Goal: Information Seeking & Learning: Find contact information

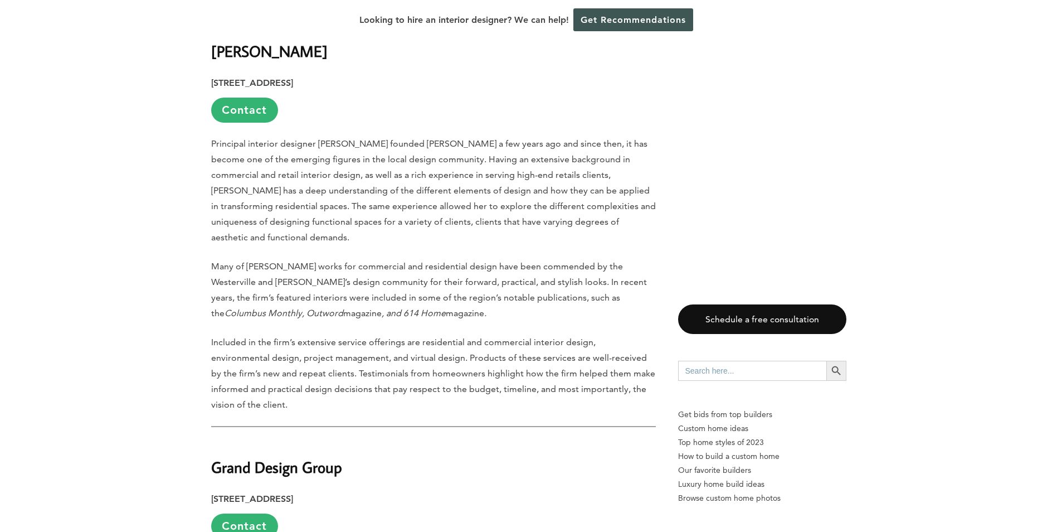
scroll to position [3382, 0]
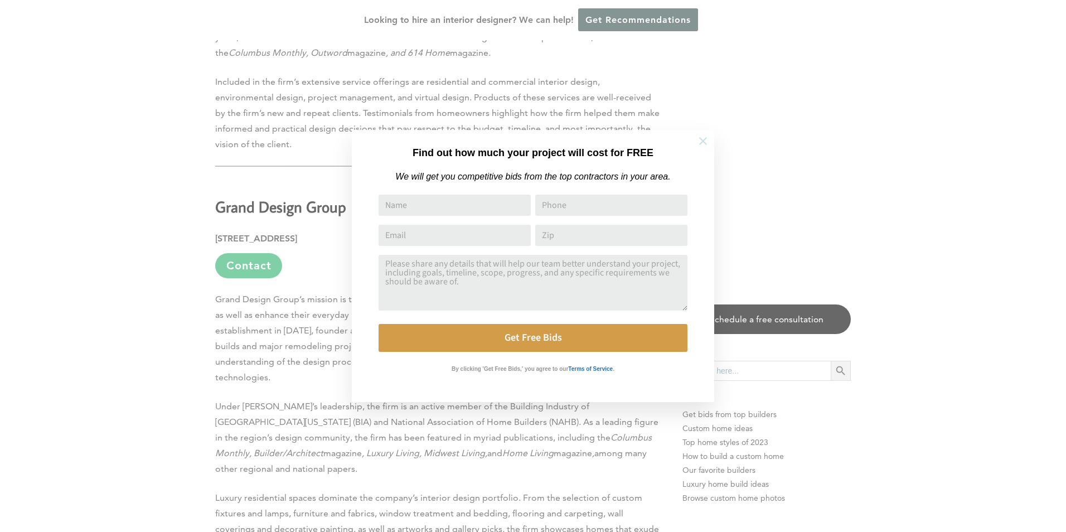
click at [706, 142] on icon at bounding box center [703, 141] width 12 height 12
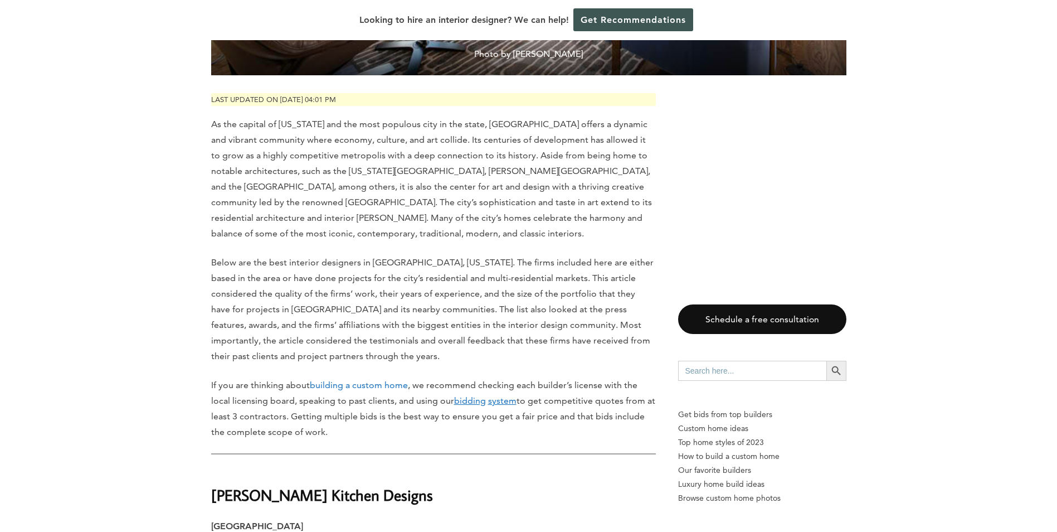
scroll to position [780, 0]
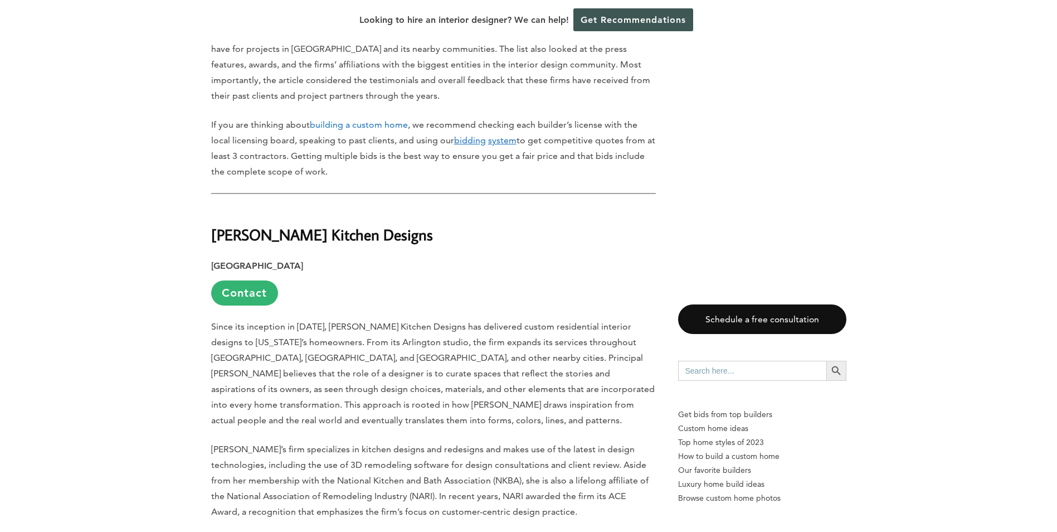
drag, startPoint x: 422, startPoint y: 210, endPoint x: 208, endPoint y: 212, distance: 214.0
copy strong "[PERSON_NAME] Kitchen Designs"
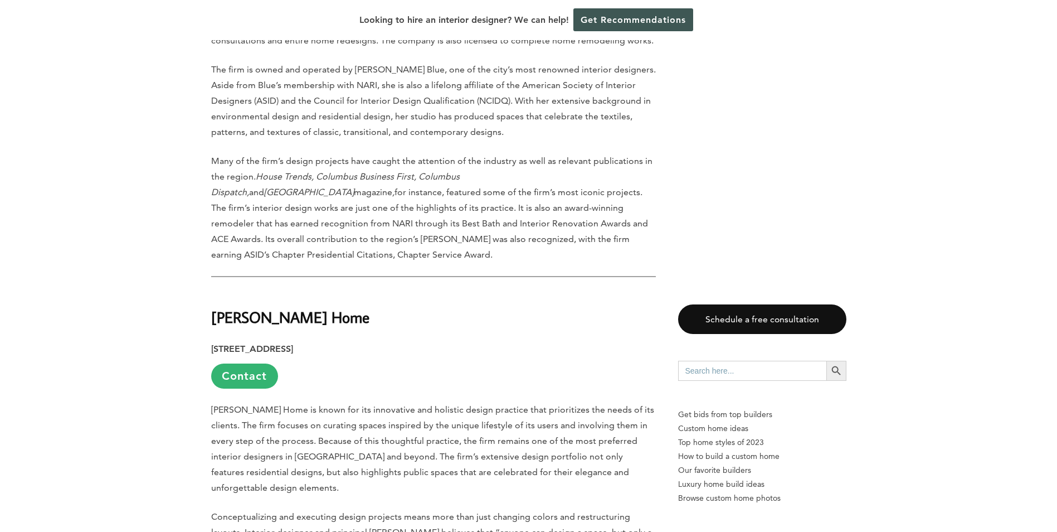
scroll to position [1300, 0]
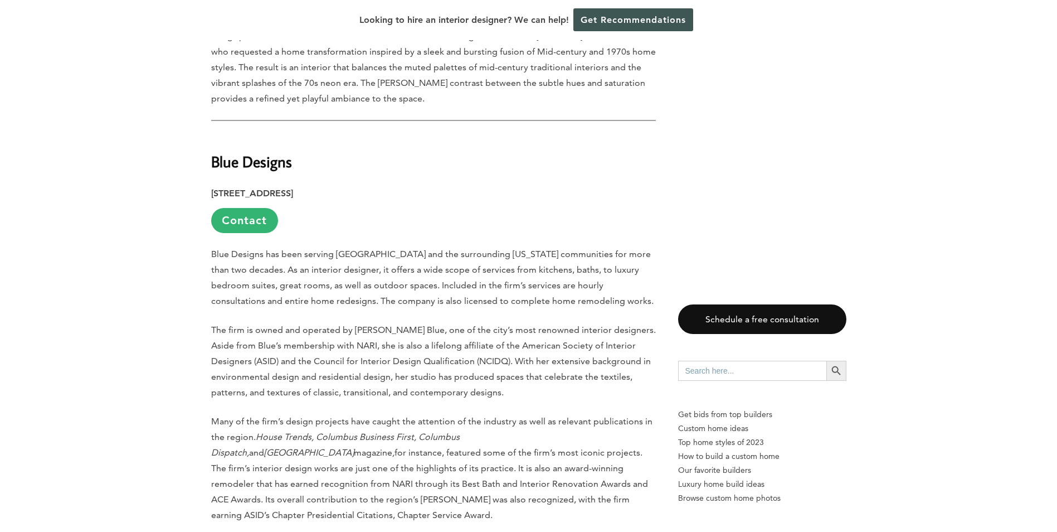
drag, startPoint x: 212, startPoint y: 165, endPoint x: 429, endPoint y: 165, distance: 216.8
click at [293, 188] on strong "[STREET_ADDRESS]" at bounding box center [252, 193] width 82 height 11
copy strong "[STREET_ADDRESS]"
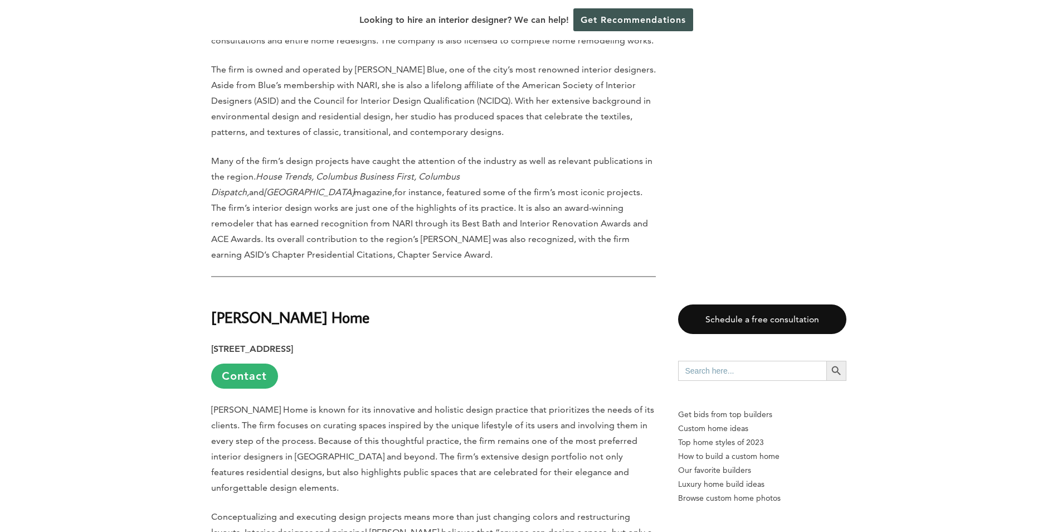
drag, startPoint x: 371, startPoint y: 301, endPoint x: 299, endPoint y: 296, distance: 72.1
drag, startPoint x: 299, startPoint y: 296, endPoint x: 391, endPoint y: 266, distance: 96.6
click at [391, 290] on h2 "[PERSON_NAME] Home" at bounding box center [433, 309] width 445 height 38
drag, startPoint x: 351, startPoint y: 271, endPoint x: 216, endPoint y: 276, distance: 135.0
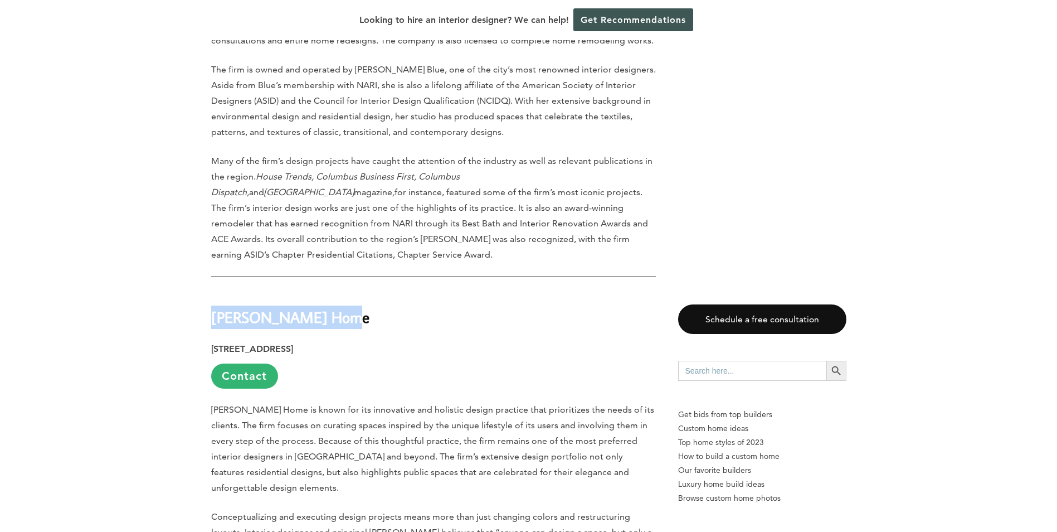
click at [216, 290] on h2 "[PERSON_NAME] Home" at bounding box center [433, 309] width 445 height 38
copy strong "[PERSON_NAME] Home"
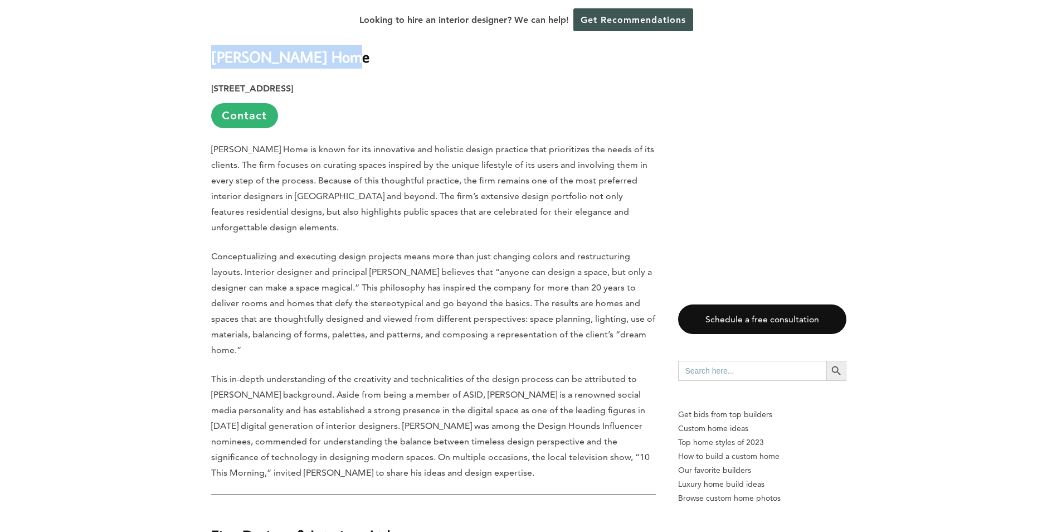
scroll to position [2081, 0]
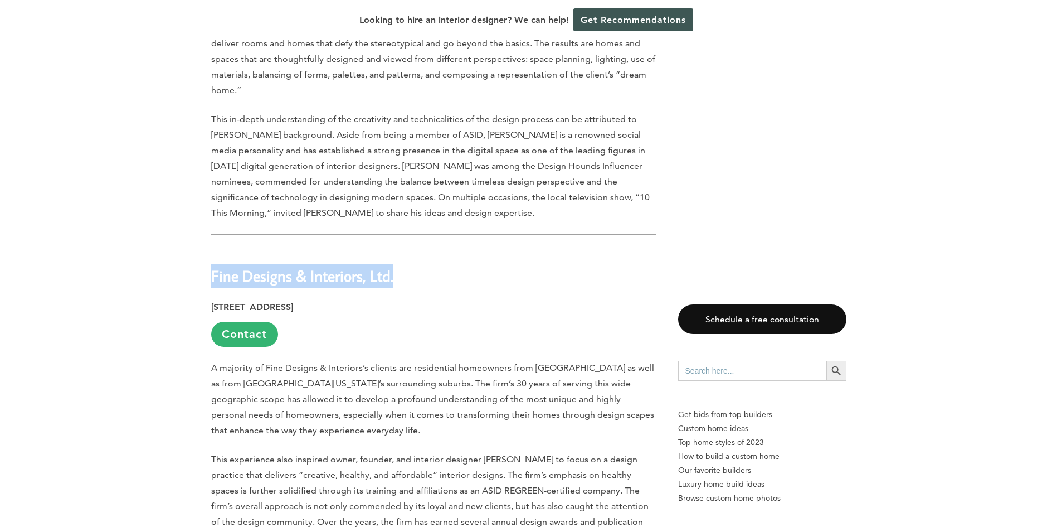
drag, startPoint x: 405, startPoint y: 237, endPoint x: 213, endPoint y: 238, distance: 191.2
click at [213, 249] on h2 "Fine Designs & Interiors, Ltd." at bounding box center [433, 268] width 445 height 38
copy strong "Fine Designs & Interiors, Ltd."
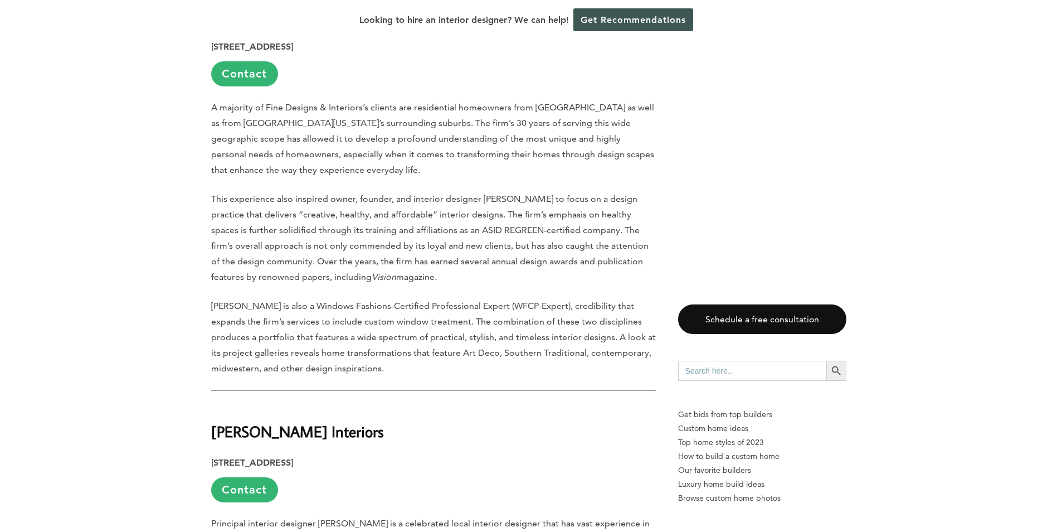
scroll to position [2601, 0]
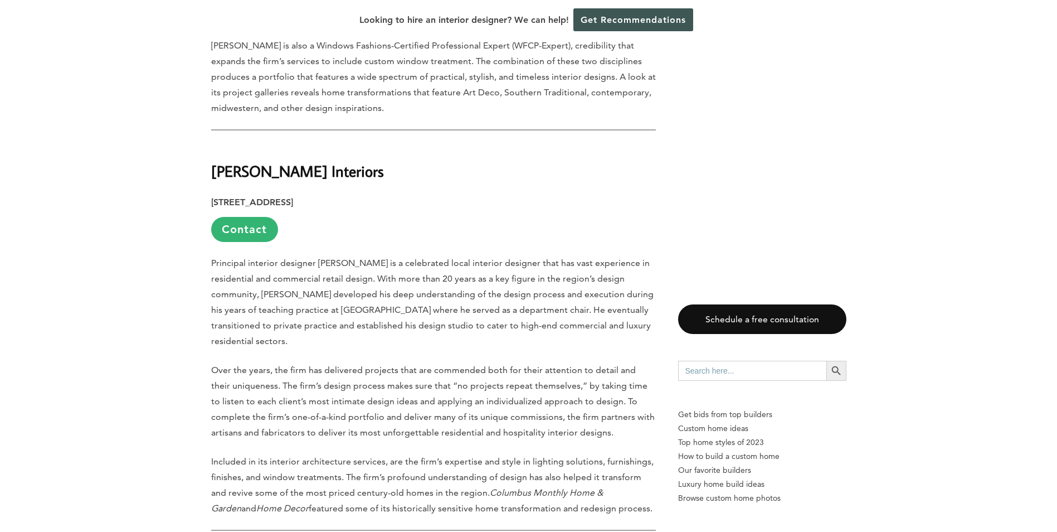
click at [358, 144] on h2 "[PERSON_NAME] Interiors" at bounding box center [433, 163] width 445 height 38
drag, startPoint x: 353, startPoint y: 132, endPoint x: 215, endPoint y: 133, distance: 138.8
click at [215, 144] on h2 "[PERSON_NAME] Interiors" at bounding box center [433, 163] width 445 height 38
drag, startPoint x: 215, startPoint y: 133, endPoint x: 237, endPoint y: 135, distance: 22.5
copy strong "[PERSON_NAME] Interiors"
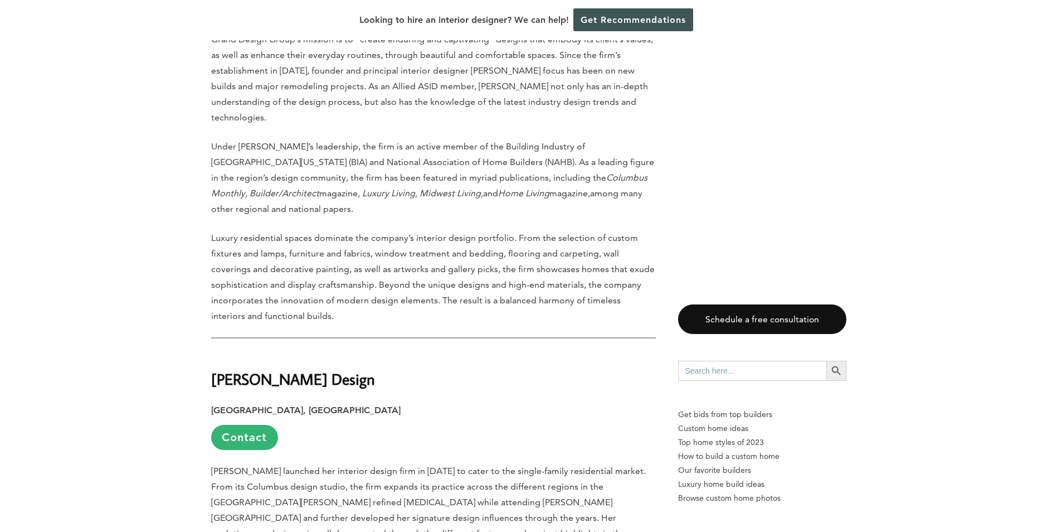
scroll to position [3902, 0]
